Goal: Book appointment/travel/reservation

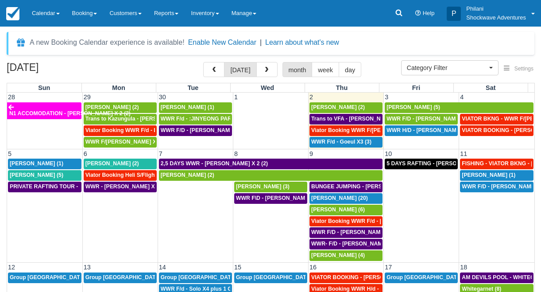
select select
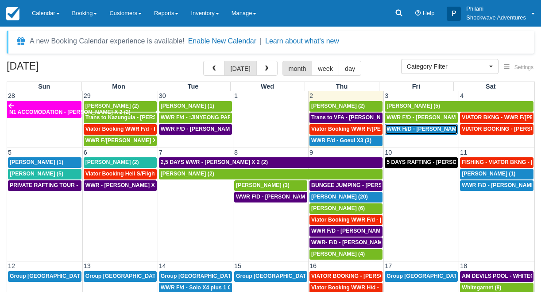
click at [427, 129] on span "WWR H/D - [PERSON_NAME] 5 (5)" at bounding box center [431, 129] width 88 height 6
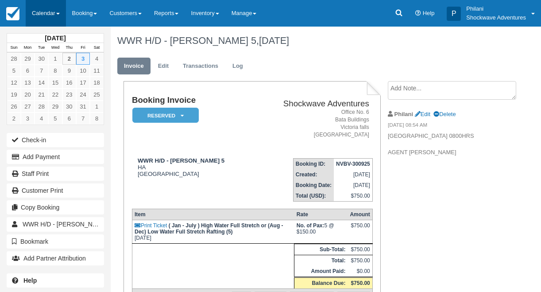
click at [56, 18] on link "Calendar" at bounding box center [46, 13] width 40 height 27
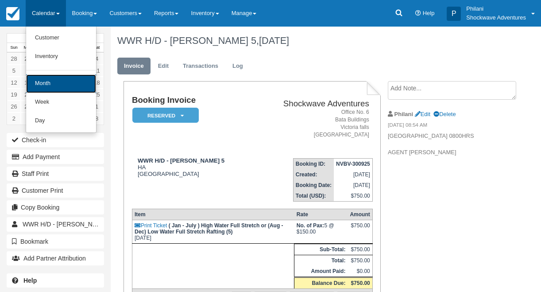
click at [55, 78] on link "Month" at bounding box center [61, 83] width 70 height 19
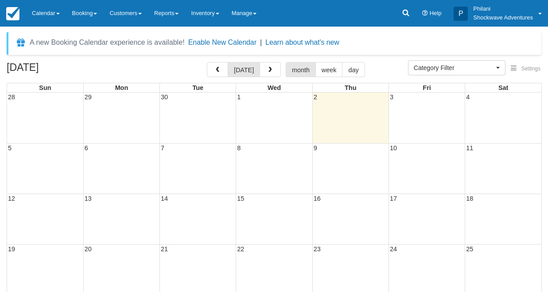
select select
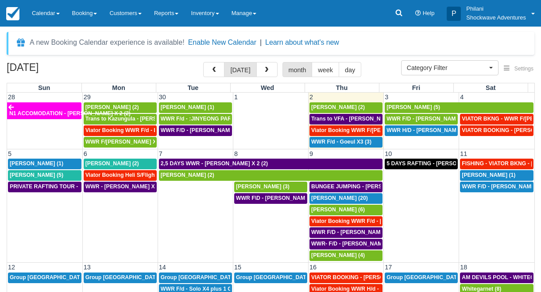
scroll to position [40, 0]
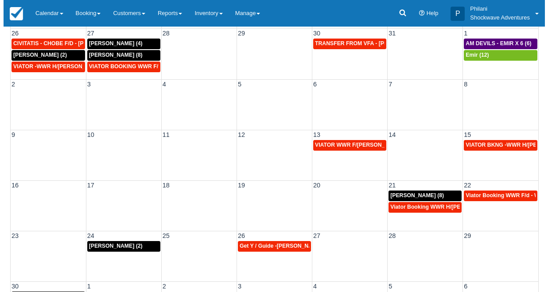
scroll to position [28, 0]
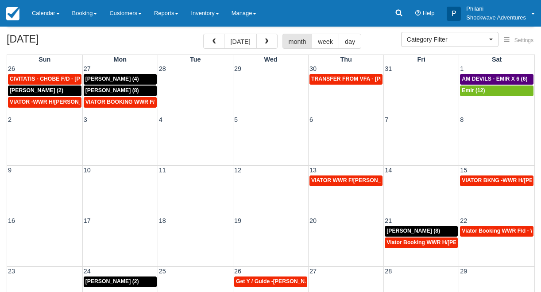
click at [484, 132] on div "2 3 4 5 6 7 8" at bounding box center [270, 140] width 527 height 50
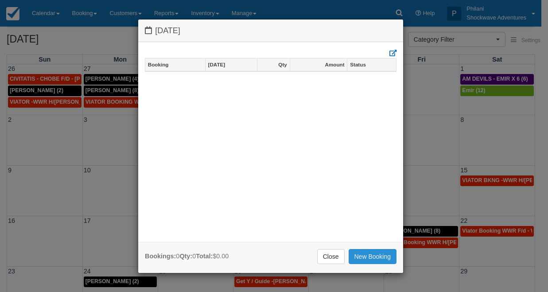
click at [371, 252] on link "New Booking" at bounding box center [372, 256] width 48 height 15
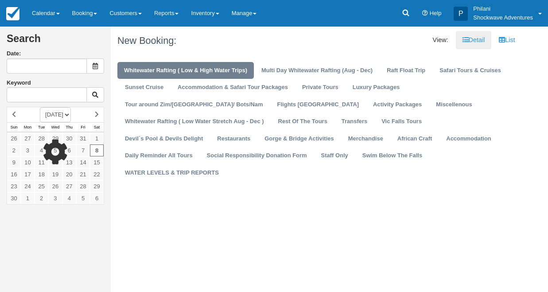
type input "11/08/25"
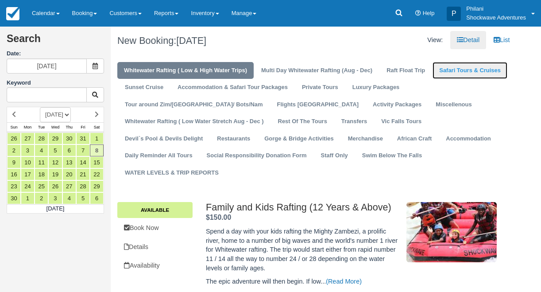
click at [479, 70] on link "Safari Tours & Cruises" at bounding box center [470, 70] width 75 height 17
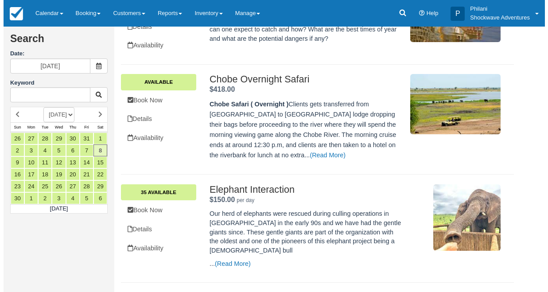
scroll to position [213, 0]
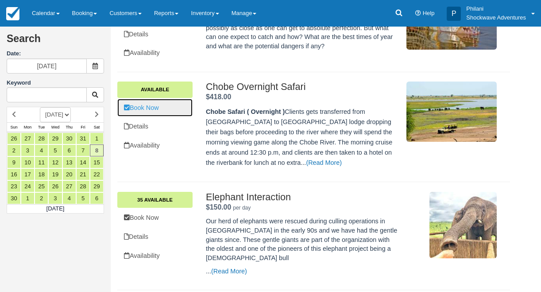
click at [174, 106] on link "Book Now" at bounding box center [154, 108] width 75 height 18
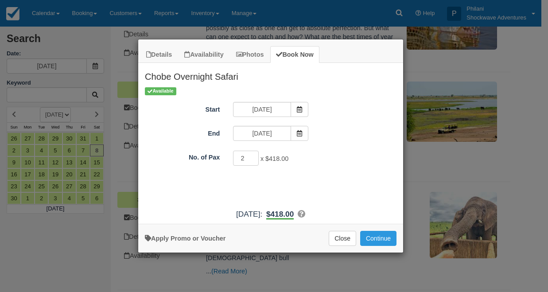
type input "2"
click at [253, 156] on input "2" at bounding box center [246, 158] width 26 height 15
click at [305, 132] on span "Item Modal" at bounding box center [299, 133] width 18 height 15
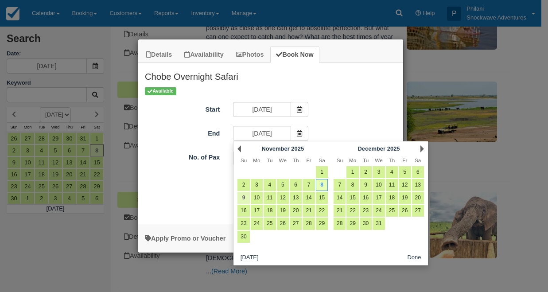
click at [242, 199] on link "9" at bounding box center [243, 198] width 12 height 12
type input "11/09/25"
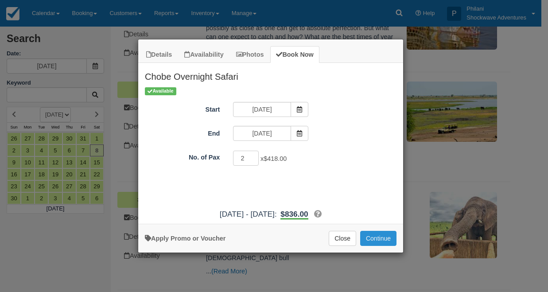
click at [393, 240] on button "Continue" at bounding box center [378, 238] width 36 height 15
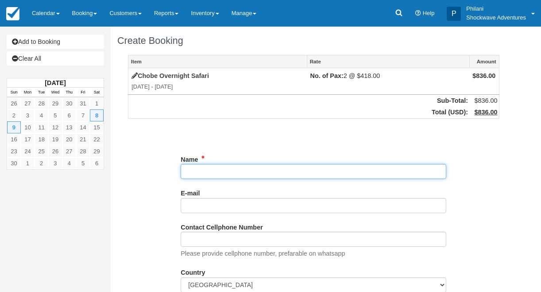
click at [235, 174] on input "Name" at bounding box center [314, 171] width 266 height 15
paste input "Mariechen Bresler"
click at [182, 170] on input "Name" at bounding box center [314, 171] width 266 height 15
click at [313, 172] on input "Name" at bounding box center [314, 171] width 266 height 15
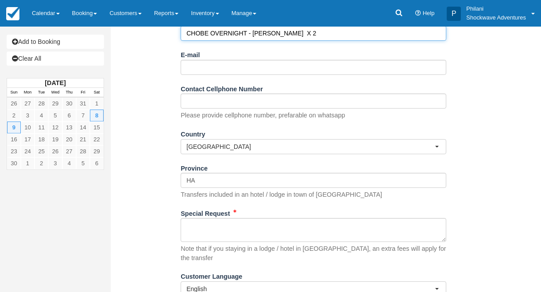
scroll to position [166, 0]
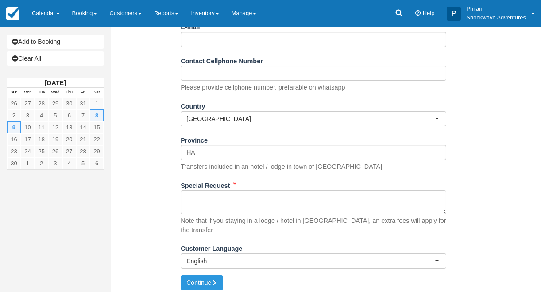
type input "CHOBE OVERNIGHT - Mariechen Bresler X 2"
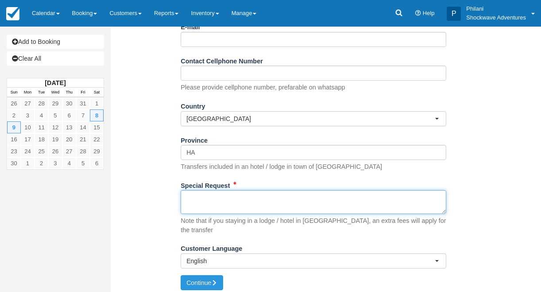
click at [279, 207] on textarea "Special Request" at bounding box center [314, 202] width 266 height 24
paste textarea "Hi Jennifer, Our client booked this custom quote. This will not show in your sy…"
type textarea "Hi Jennifer, Our client booked this custom quote. This will not show in your sy…"
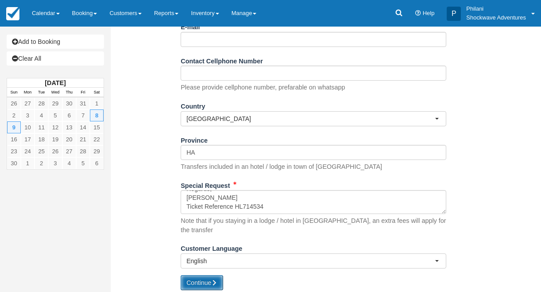
click at [205, 276] on button "Continue" at bounding box center [202, 282] width 43 height 15
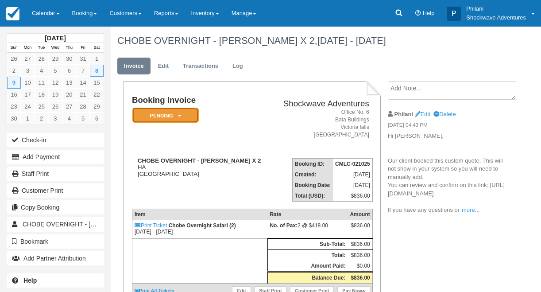
click at [181, 108] on em "Pending" at bounding box center [165, 115] width 66 height 15
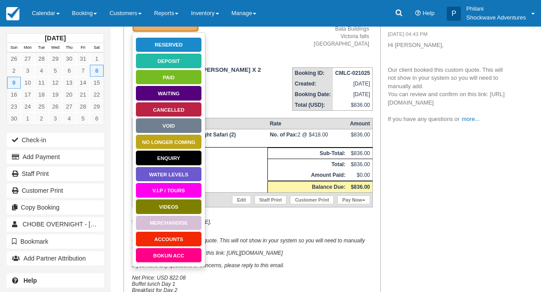
scroll to position [78, 0]
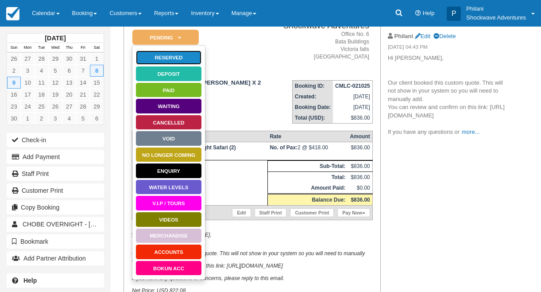
click at [163, 60] on link "Reserved" at bounding box center [168, 57] width 66 height 15
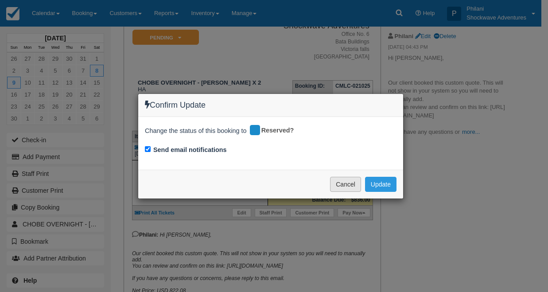
click at [341, 182] on button "Cancel" at bounding box center [345, 184] width 31 height 15
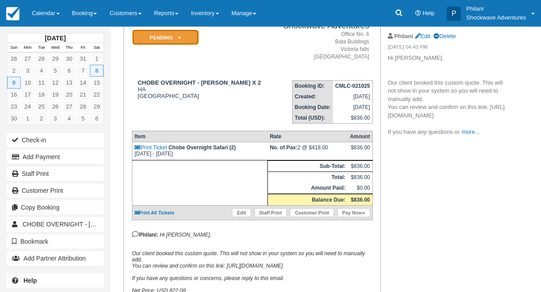
click at [191, 31] on em "Pending" at bounding box center [165, 37] width 66 height 15
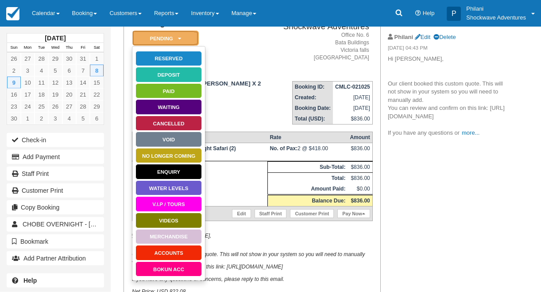
scroll to position [128, 0]
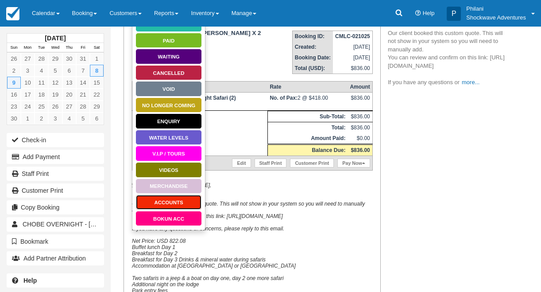
click at [191, 207] on link "ACCOUNTS" at bounding box center [168, 201] width 66 height 15
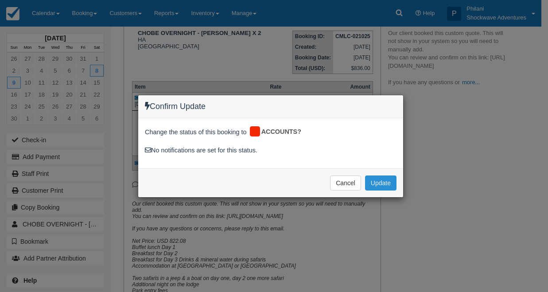
click at [381, 179] on button "Update" at bounding box center [380, 182] width 31 height 15
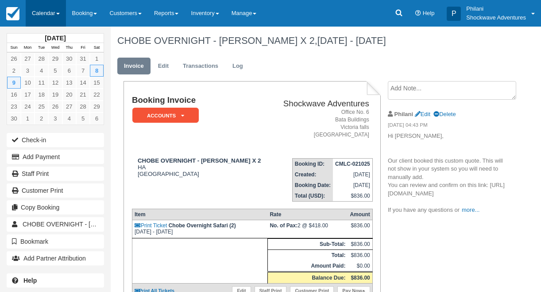
click at [50, 13] on link "Calendar" at bounding box center [46, 13] width 40 height 27
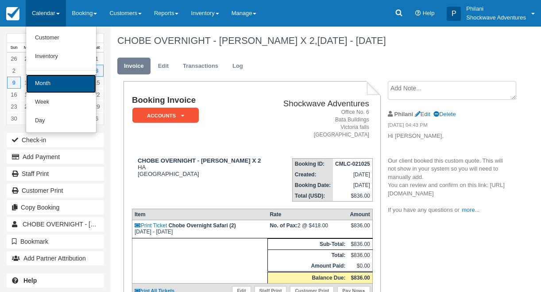
click at [64, 85] on link "Month" at bounding box center [61, 83] width 70 height 19
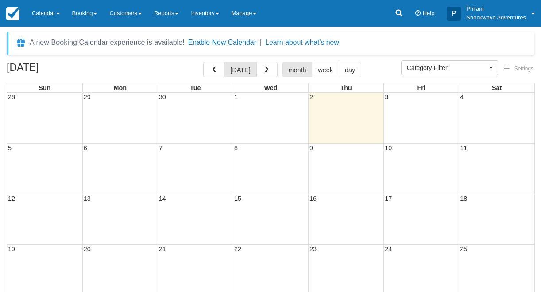
select select
